Goal: Task Accomplishment & Management: Manage account settings

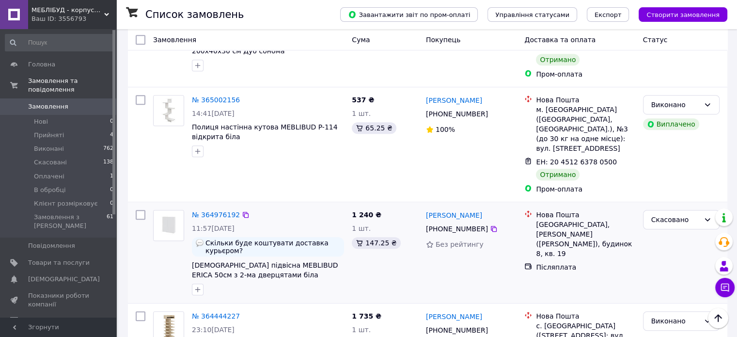
scroll to position [585, 0]
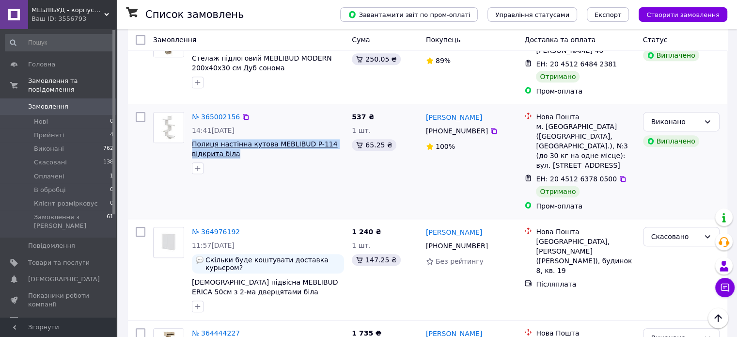
drag, startPoint x: 236, startPoint y: 126, endPoint x: 192, endPoint y: 116, distance: 44.8
click at [192, 139] on span "Полиця настінна кутова MEBLIBUD P-114 відкрита біла" at bounding box center [268, 148] width 152 height 19
click at [216, 113] on link "№ 365002156" at bounding box center [216, 117] width 48 height 8
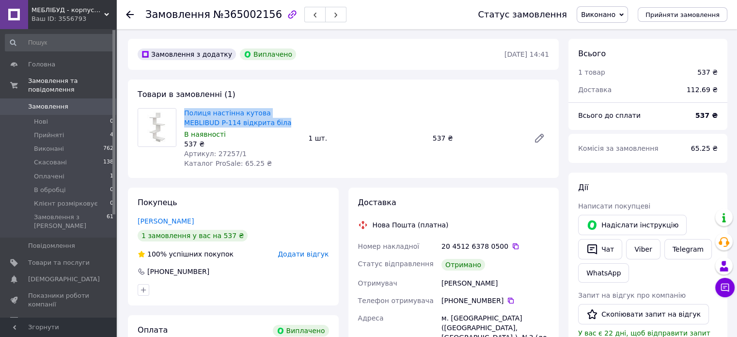
drag, startPoint x: 238, startPoint y: 124, endPoint x: 182, endPoint y: 112, distance: 57.8
click at [182, 112] on div "Полиця настінна кутова MEBLIBUD P-114 відкрита біла В наявності 537 ₴ Артикул: …" at bounding box center [242, 138] width 124 height 64
copy link "Полиця настінна кутова MEBLIBUD P-114 відкрита біла"
drag, startPoint x: 238, startPoint y: 153, endPoint x: 214, endPoint y: 153, distance: 23.7
click at [214, 153] on div "Артикул: 27257/1" at bounding box center [242, 154] width 116 height 10
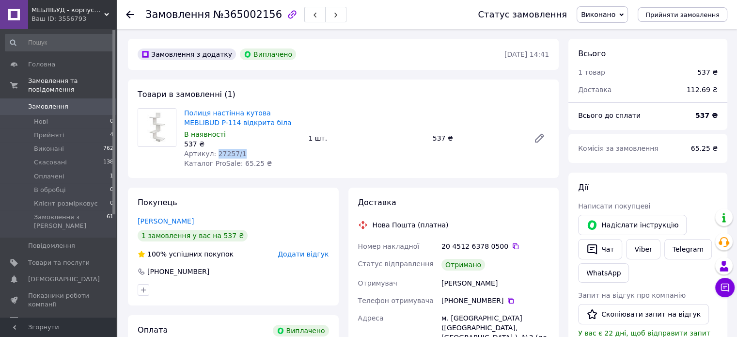
copy span "27257/1"
drag, startPoint x: 443, startPoint y: 138, endPoint x: 433, endPoint y: 137, distance: 10.3
click at [433, 137] on div "537 ₴" at bounding box center [477, 138] width 97 height 14
copy div "537"
drag, startPoint x: 504, startPoint y: 281, endPoint x: 435, endPoint y: 280, distance: 68.8
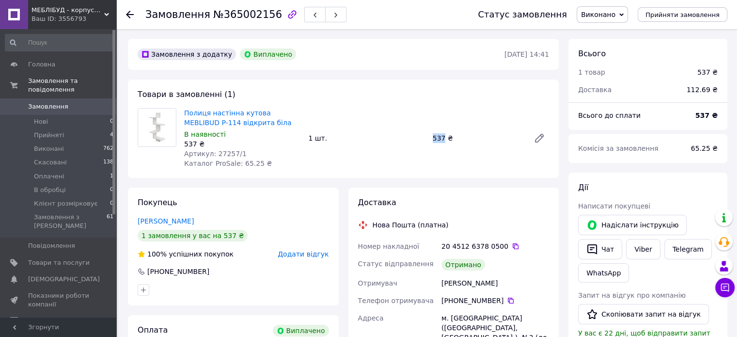
click at [435, 280] on div "Номер накладної 20 4512 6378 0500   Статус відправлення Отримано Отримувач [PER…" at bounding box center [453, 318] width 195 height 163
copy div "Отримувач [PERSON_NAME]"
drag, startPoint x: 265, startPoint y: 13, endPoint x: 217, endPoint y: 16, distance: 48.1
click at [217, 16] on span "№365002156" at bounding box center [247, 15] width 69 height 12
copy span "365002156"
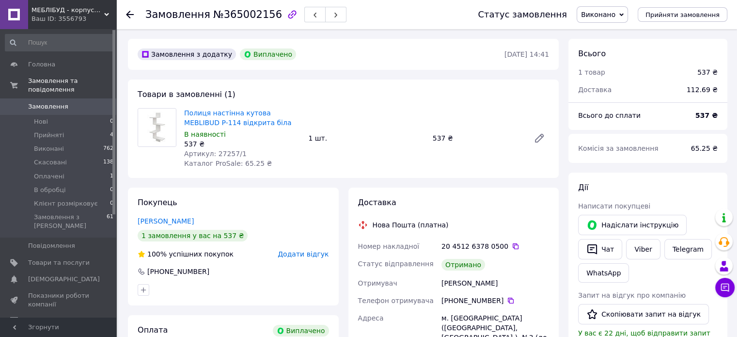
click at [124, 14] on div "Замовлення №365002156 Статус замовлення Виконано Прийнято Скасовано Оплачено В …" at bounding box center [426, 14] width 621 height 29
click at [129, 13] on icon at bounding box center [130, 15] width 8 height 8
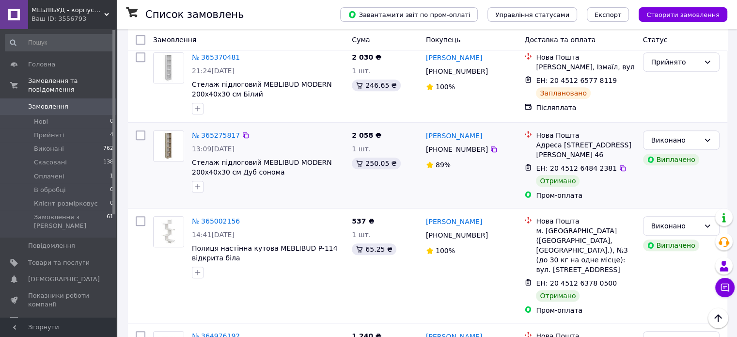
scroll to position [533, 0]
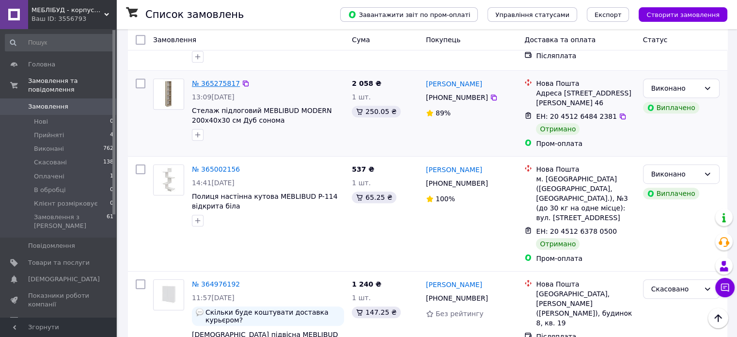
click at [204, 79] on link "№ 365275817" at bounding box center [216, 83] width 48 height 8
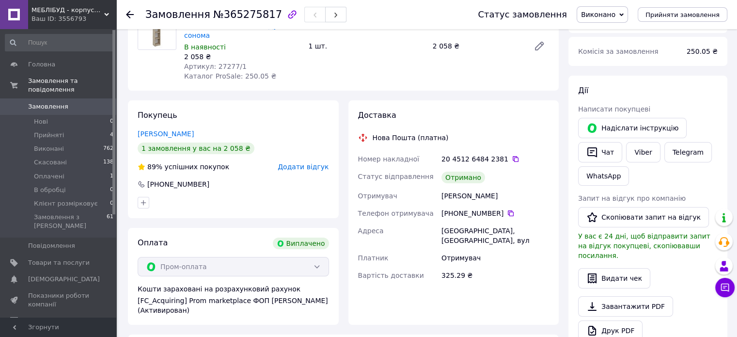
scroll to position [363, 0]
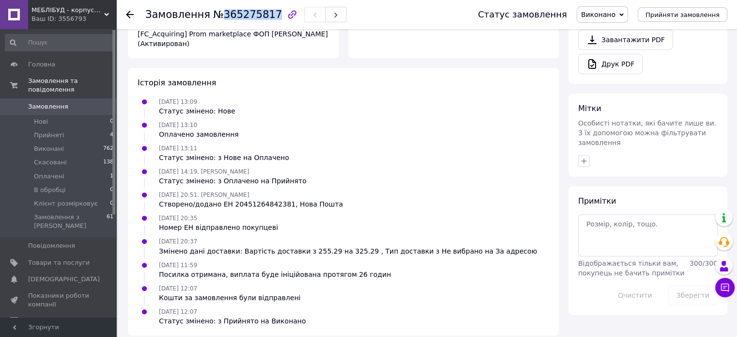
drag, startPoint x: 264, startPoint y: 13, endPoint x: 217, endPoint y: 7, distance: 47.4
click at [217, 7] on div "Замовлення №365275817" at bounding box center [245, 14] width 201 height 16
copy span "365275817"
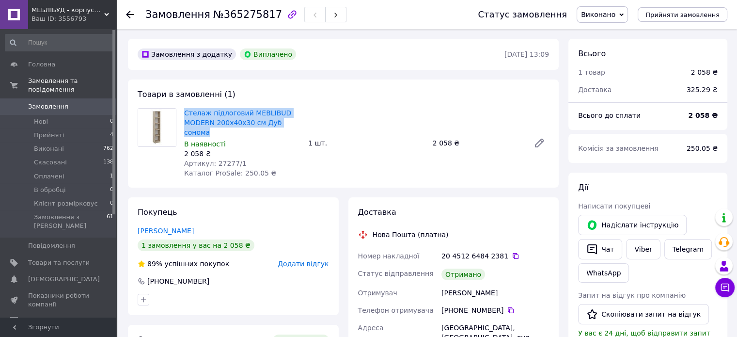
drag, startPoint x: 293, startPoint y: 124, endPoint x: 180, endPoint y: 111, distance: 113.6
click at [180, 111] on div "Стелаж підлоговий MEBLIBUD MODERN 200х40х30 см Дуб сонома В наявності 2 058 ₴ А…" at bounding box center [242, 143] width 124 height 74
copy link "Стелаж підлоговий MEBLIBUD MODERN 200х40х30 см Дуб сонома"
drag, startPoint x: 238, startPoint y: 153, endPoint x: 213, endPoint y: 153, distance: 25.2
click at [213, 158] on div "Артикул: 27277/1" at bounding box center [242, 163] width 116 height 10
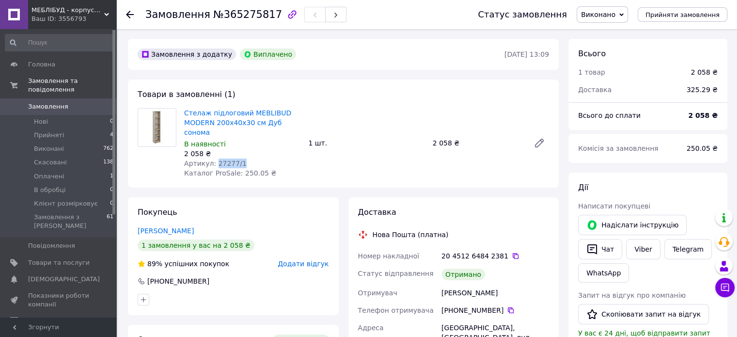
copy span "27277/1"
drag, startPoint x: 498, startPoint y: 284, endPoint x: 444, endPoint y: 283, distance: 54.3
click at [444, 284] on div "[PERSON_NAME]" at bounding box center [495, 292] width 111 height 17
copy div "[PERSON_NAME]"
click at [125, 13] on div "Замовлення №365275817 Статус замовлення Виконано Прийнято Скасовано Оплачено В …" at bounding box center [426, 14] width 621 height 29
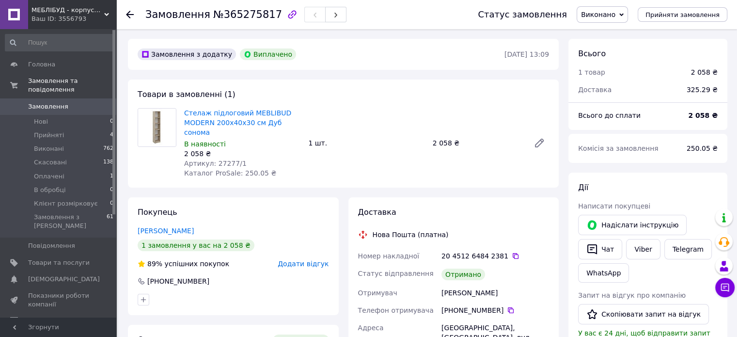
click at [127, 13] on use at bounding box center [130, 15] width 8 height 8
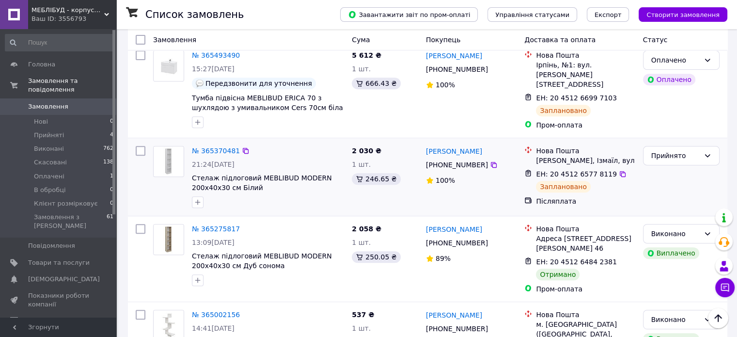
scroll to position [436, 0]
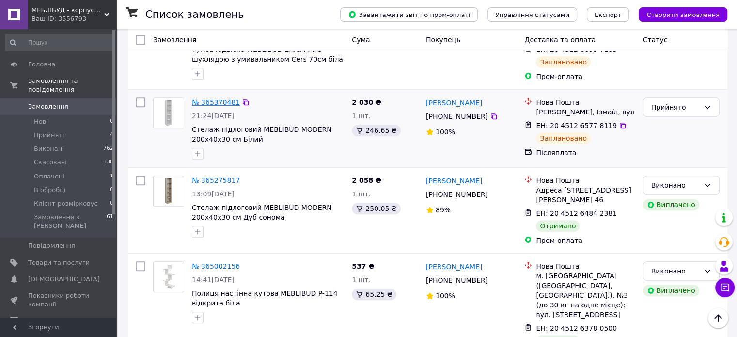
click at [220, 98] on link "№ 365370481" at bounding box center [216, 102] width 48 height 8
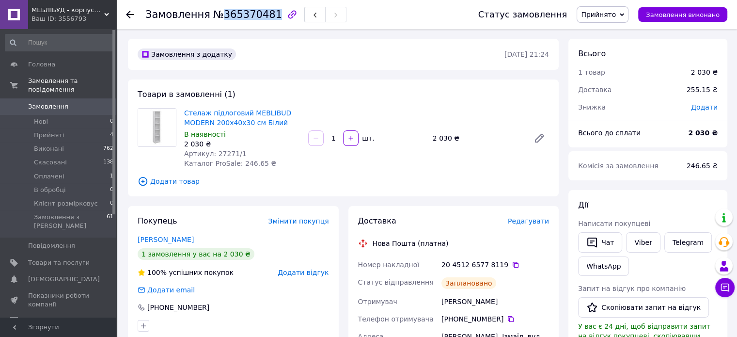
drag, startPoint x: 264, startPoint y: 15, endPoint x: 217, endPoint y: 17, distance: 47.5
click at [217, 17] on span "№365370481" at bounding box center [247, 15] width 69 height 12
copy span "365370481"
drag, startPoint x: 272, startPoint y: 124, endPoint x: 185, endPoint y: 109, distance: 88.4
click at [185, 109] on span "Стелаж підлоговий MEBLIBUD MODERN 200х40х30 см Білий" at bounding box center [242, 117] width 116 height 19
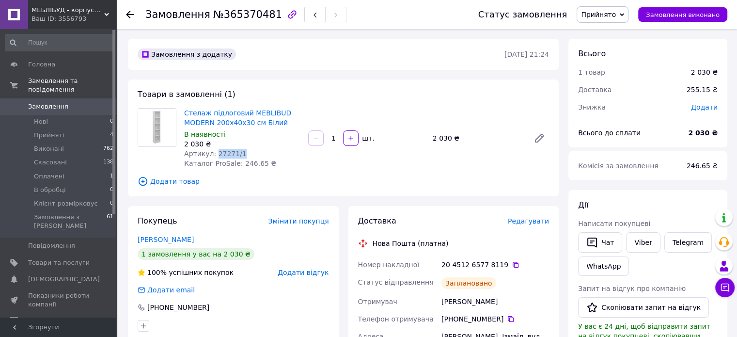
drag, startPoint x: 238, startPoint y: 153, endPoint x: 212, endPoint y: 153, distance: 26.2
click at [212, 153] on div "Артикул: 27271/1" at bounding box center [242, 154] width 116 height 10
drag, startPoint x: 510, startPoint y: 303, endPoint x: 442, endPoint y: 295, distance: 67.9
click at [442, 295] on div "[PERSON_NAME]" at bounding box center [495, 301] width 111 height 17
click at [132, 18] on div at bounding box center [130, 15] width 8 height 10
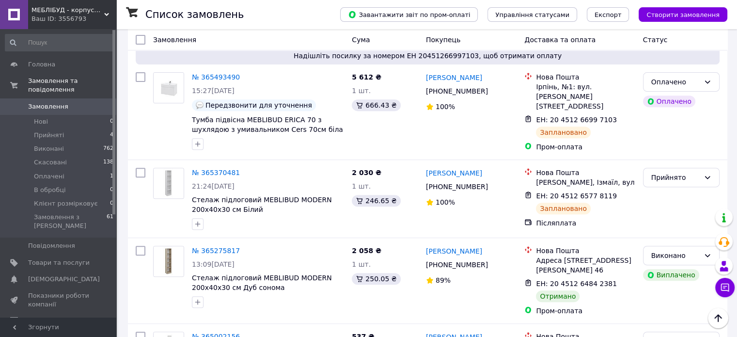
scroll to position [344, 0]
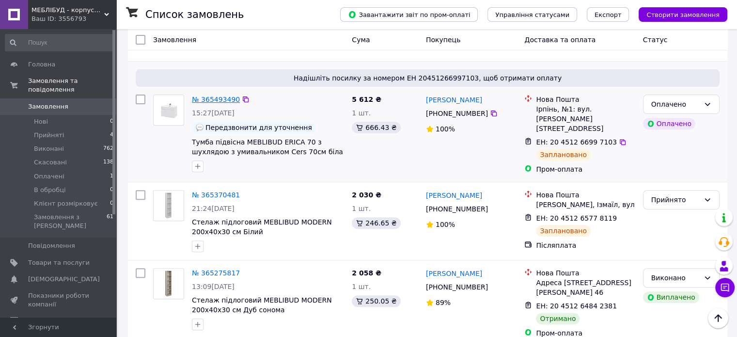
click at [209, 95] on link "№ 365493490" at bounding box center [216, 99] width 48 height 8
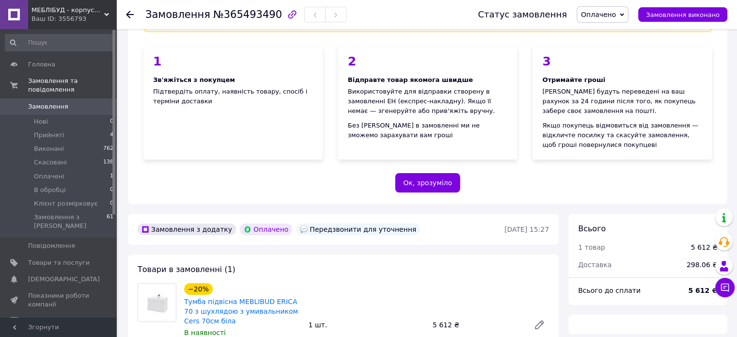
scroll to position [344, 0]
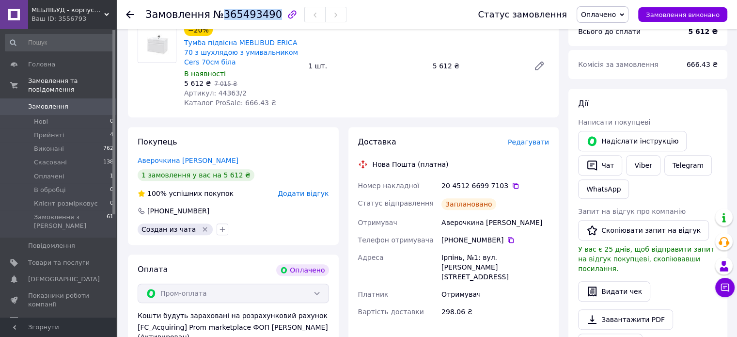
drag, startPoint x: 264, startPoint y: 15, endPoint x: 215, endPoint y: 16, distance: 48.9
click at [215, 16] on span "№365493490" at bounding box center [247, 15] width 69 height 12
drag, startPoint x: 228, startPoint y: 62, endPoint x: 189, endPoint y: 52, distance: 40.1
click at [192, 52] on span "Тумба підвісна MEBLIBUD ERICA 70 з шухлядою з умивальником Cers 70см біла" at bounding box center [242, 52] width 116 height 29
click at [184, 43] on div "−20% Тумба підвісна MEBLIBUD ERICA 70 з шухлядою з умивальником Cers 70см біла …" at bounding box center [242, 65] width 124 height 87
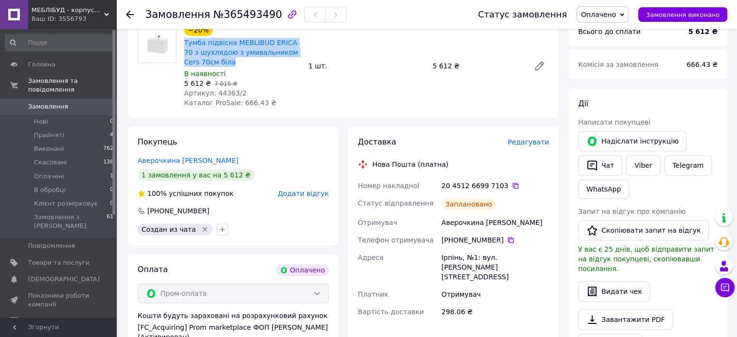
drag, startPoint x: 219, startPoint y: 60, endPoint x: 183, endPoint y: 43, distance: 39.9
click at [183, 43] on div "Тумба підвісна MEBLIBUD ERICA 70 з шухлядою з умивальником Cers 70см біла" at bounding box center [242, 52] width 118 height 31
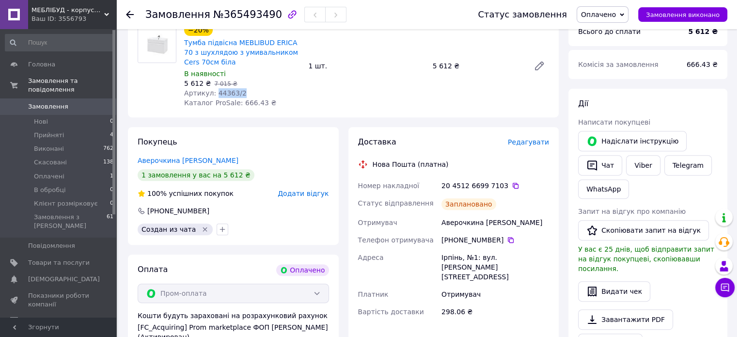
drag, startPoint x: 244, startPoint y: 93, endPoint x: 212, endPoint y: 97, distance: 32.2
click at [212, 97] on div "Артикул: 44363/2" at bounding box center [242, 93] width 116 height 10
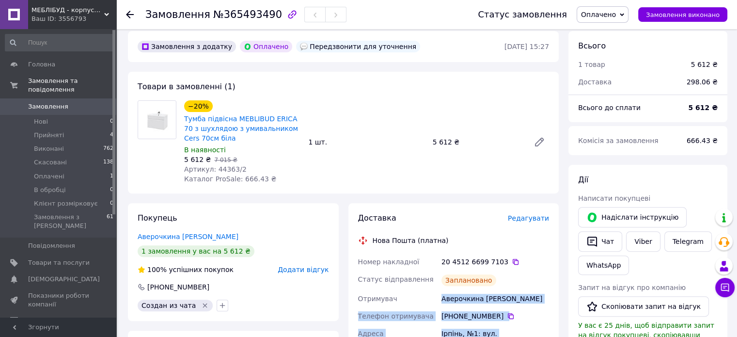
scroll to position [269, 0]
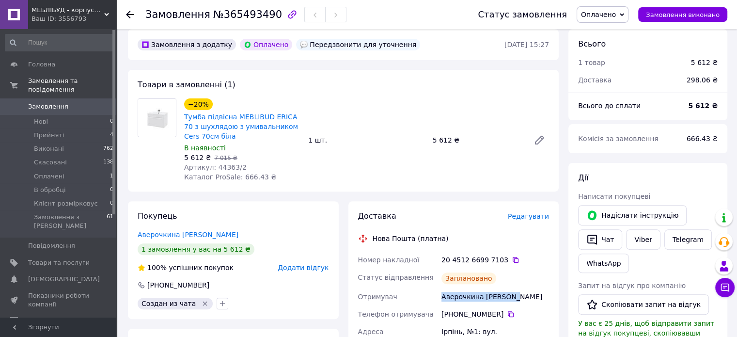
drag, startPoint x: 442, startPoint y: 319, endPoint x: 530, endPoint y: 294, distance: 90.7
click at [530, 294] on div "Аверочкина [PERSON_NAME]" at bounding box center [495, 296] width 111 height 17
click at [128, 15] on use at bounding box center [130, 15] width 8 height 8
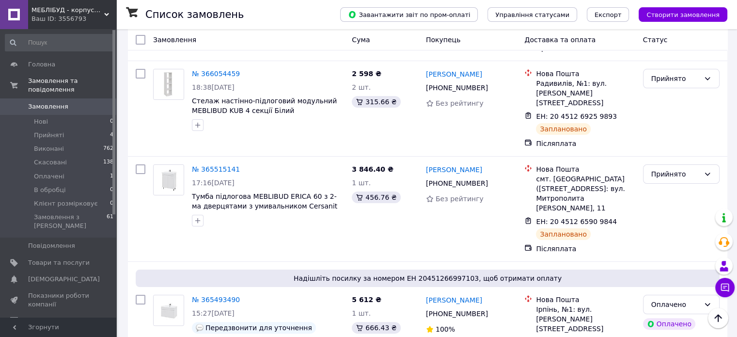
scroll to position [132, 0]
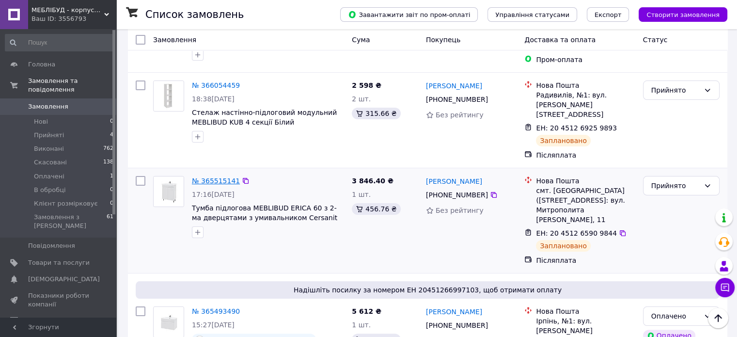
click at [212, 177] on link "№ 365515141" at bounding box center [216, 181] width 48 height 8
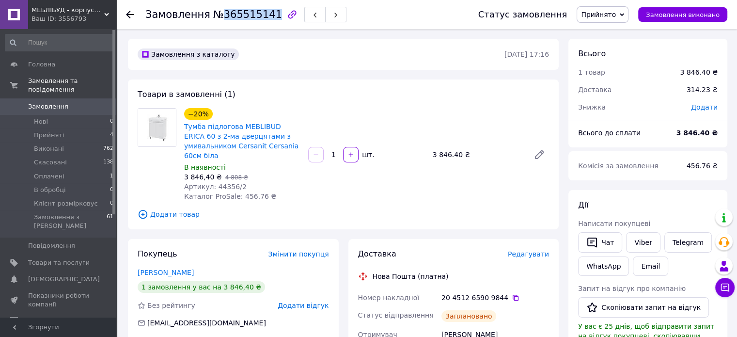
drag, startPoint x: 264, startPoint y: 16, endPoint x: 219, endPoint y: 13, distance: 44.6
click at [219, 13] on span "№365515141" at bounding box center [247, 15] width 69 height 12
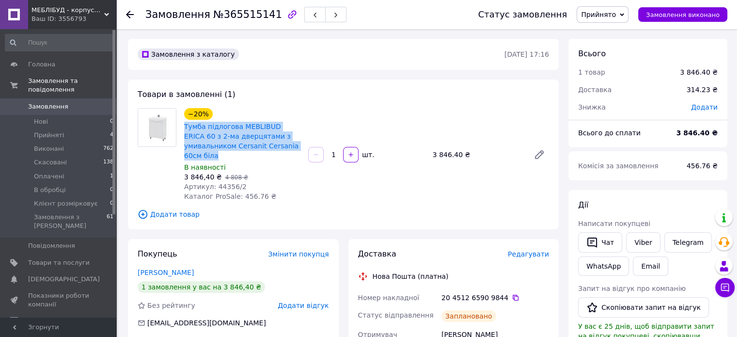
drag, startPoint x: 277, startPoint y: 147, endPoint x: 181, endPoint y: 126, distance: 97.8
click at [181, 126] on div "−20% Тумба підлогова MEBLIBUD ERICA 60 з 2-ма дверцятами з умивальником Cersani…" at bounding box center [242, 154] width 124 height 97
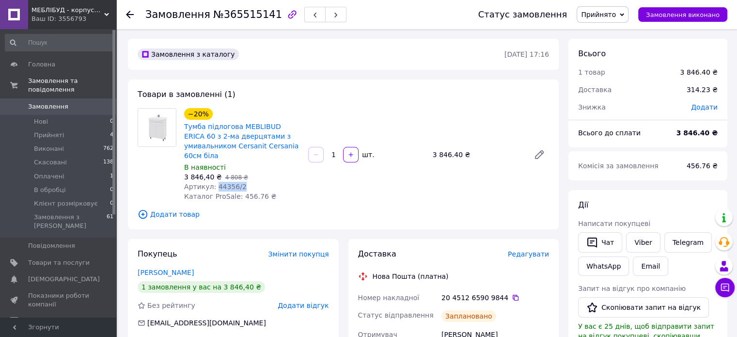
drag, startPoint x: 245, startPoint y: 178, endPoint x: 213, endPoint y: 181, distance: 31.7
click at [213, 182] on div "Артикул: 44356/2" at bounding box center [242, 187] width 116 height 10
drag, startPoint x: 502, startPoint y: 328, endPoint x: 440, endPoint y: 323, distance: 62.7
click at [440, 326] on div "[PERSON_NAME]" at bounding box center [495, 334] width 111 height 17
click at [131, 13] on icon at bounding box center [130, 15] width 8 height 8
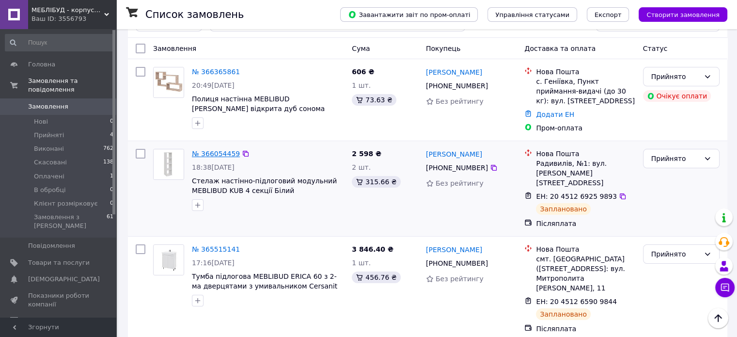
scroll to position [48, 0]
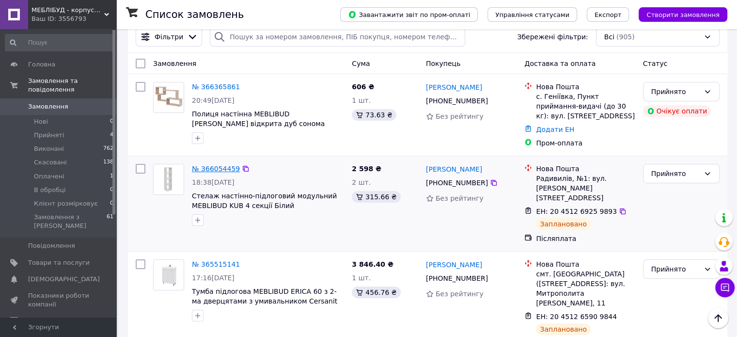
click at [220, 165] on link "№ 366054459" at bounding box center [216, 169] width 48 height 8
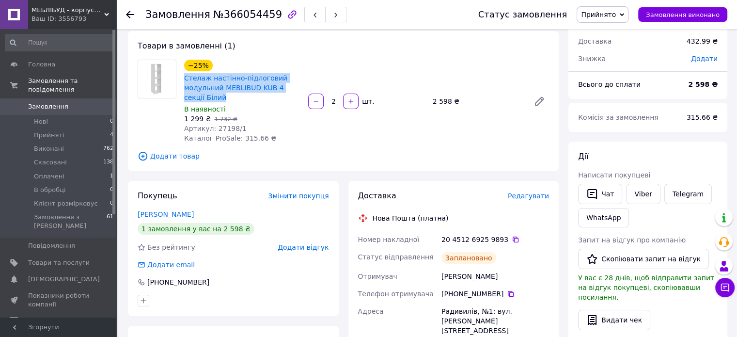
drag, startPoint x: 204, startPoint y: 98, endPoint x: 184, endPoint y: 80, distance: 27.4
click at [184, 80] on div "Стелаж настінно-підлоговий модульний MEBLIBUD KUB 4 секції Білий" at bounding box center [242, 87] width 118 height 31
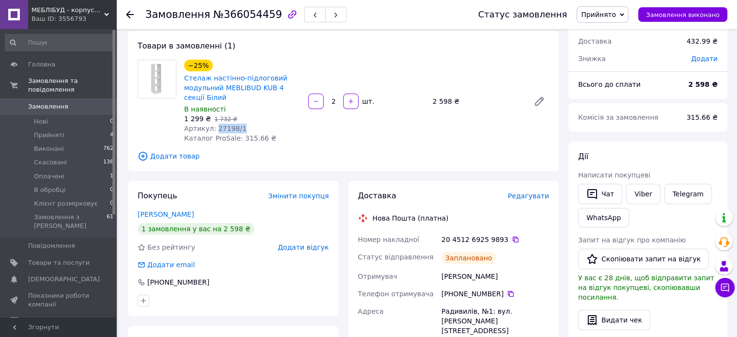
drag, startPoint x: 242, startPoint y: 130, endPoint x: 213, endPoint y: 133, distance: 29.2
click at [213, 133] on div "Артикул: 27198/1" at bounding box center [242, 129] width 116 height 10
drag, startPoint x: 264, startPoint y: 14, endPoint x: 217, endPoint y: 21, distance: 47.1
click at [217, 21] on div "Замовлення №366054459" at bounding box center [245, 14] width 201 height 16
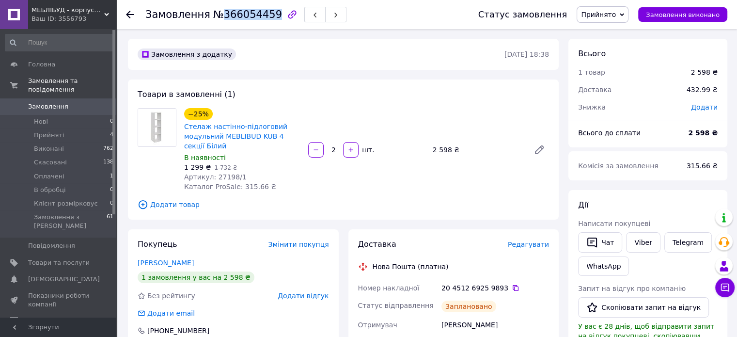
drag, startPoint x: 502, startPoint y: 325, endPoint x: 442, endPoint y: 323, distance: 60.1
click at [442, 323] on div "[PERSON_NAME]" at bounding box center [495, 324] width 111 height 17
click at [127, 11] on icon at bounding box center [130, 15] width 8 height 8
